Goal: Information Seeking & Learning: Learn about a topic

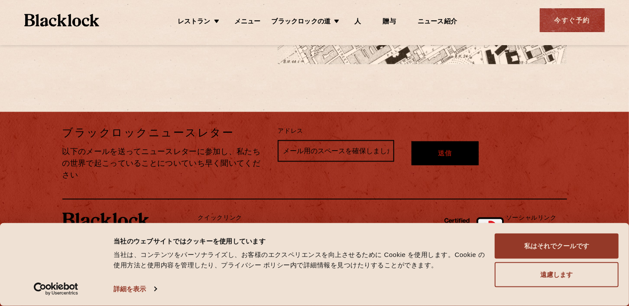
scroll to position [768, 0]
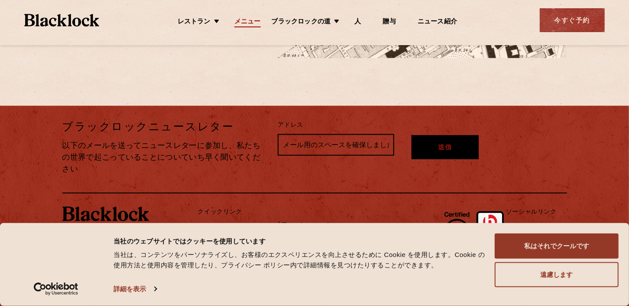
click at [251, 21] on link "メニュー" at bounding box center [248, 23] width 26 height 10
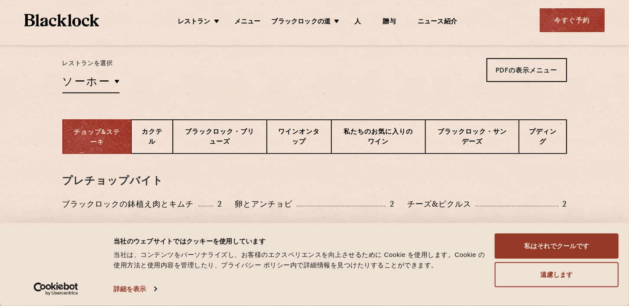
scroll to position [297, 0]
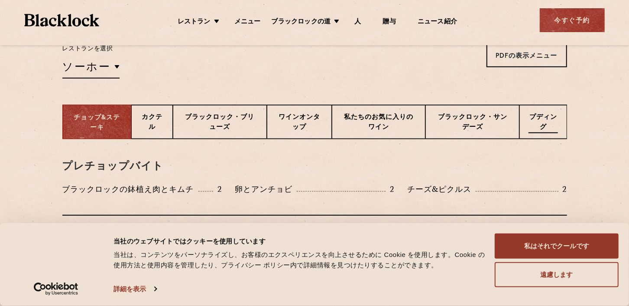
click at [546, 118] on p "プディング" at bounding box center [543, 123] width 29 height 20
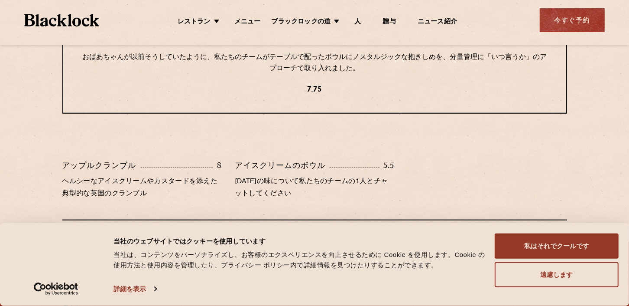
scroll to position [340, 0]
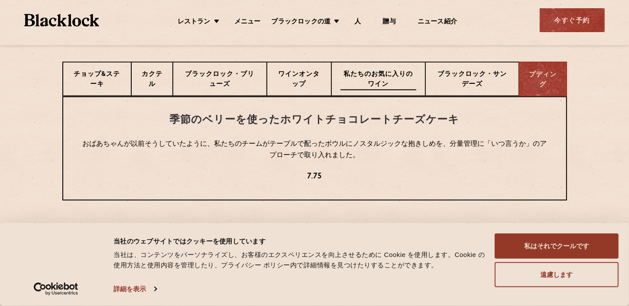
click at [375, 82] on p "私たちのお気に入りのワイン" at bounding box center [379, 80] width 76 height 20
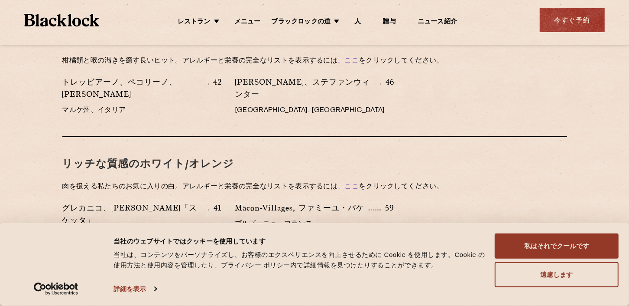
scroll to position [773, 0]
